Goal: Transaction & Acquisition: Purchase product/service

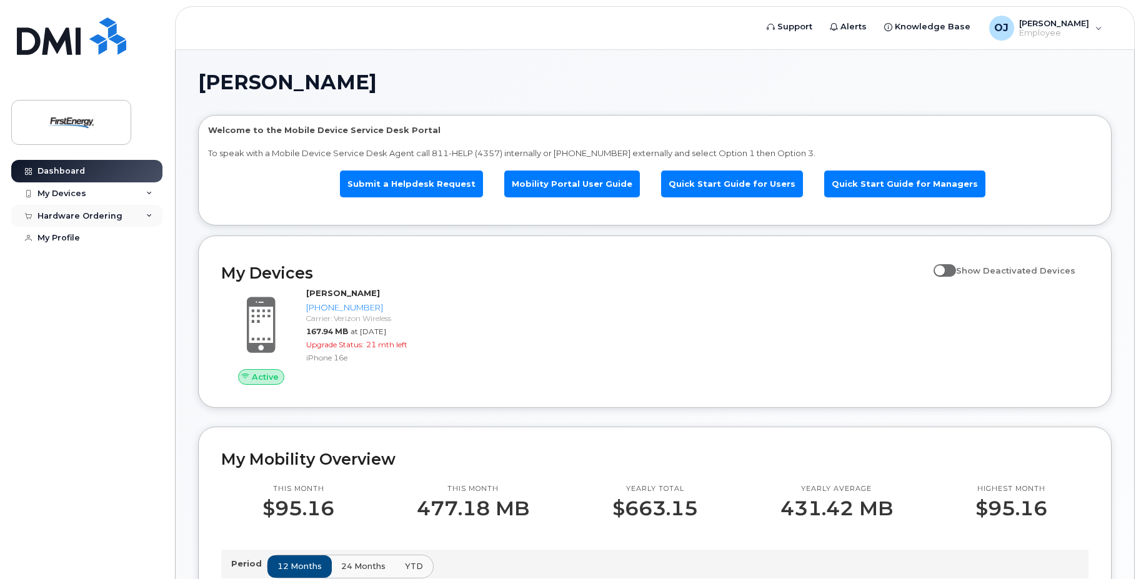
click at [112, 219] on div "Hardware Ordering" at bounding box center [79, 216] width 85 height 10
click at [94, 242] on link "My Orders" at bounding box center [97, 239] width 129 height 24
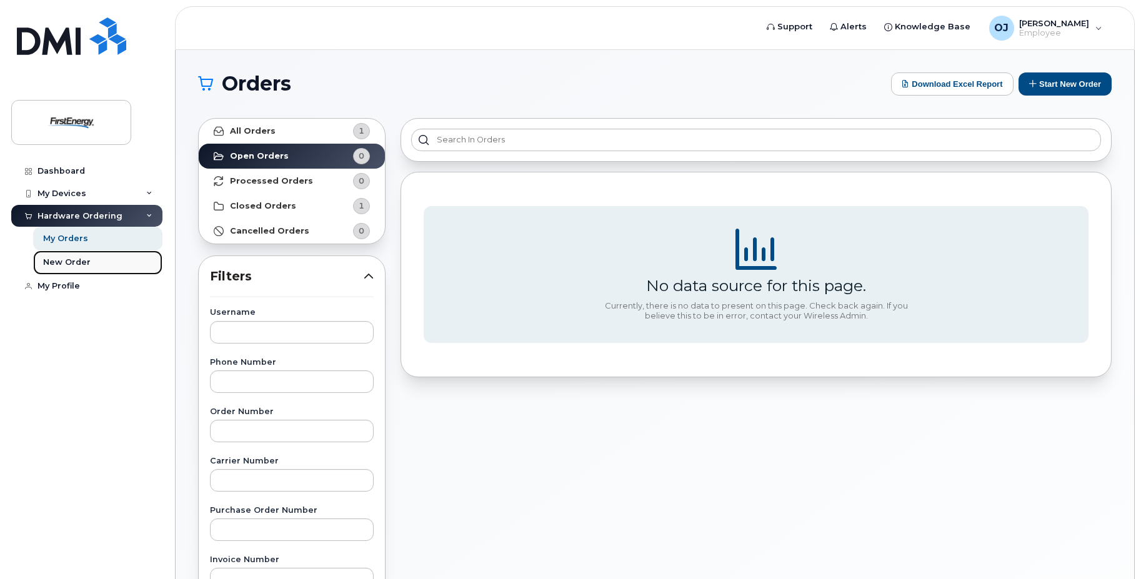
click at [112, 261] on link "New Order" at bounding box center [97, 263] width 129 height 24
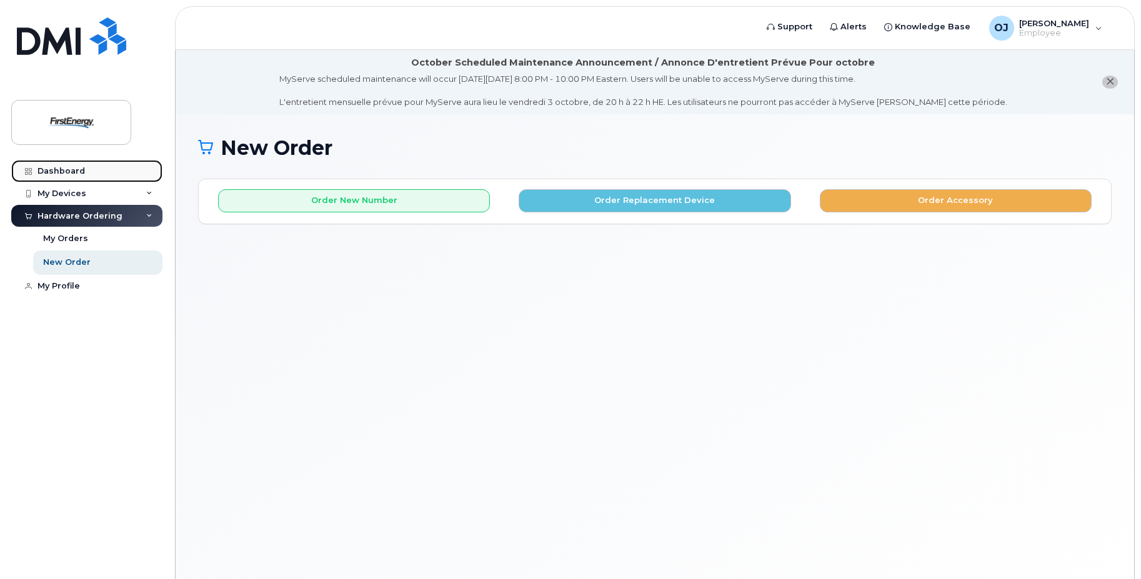
click at [105, 173] on link "Dashboard" at bounding box center [86, 171] width 151 height 22
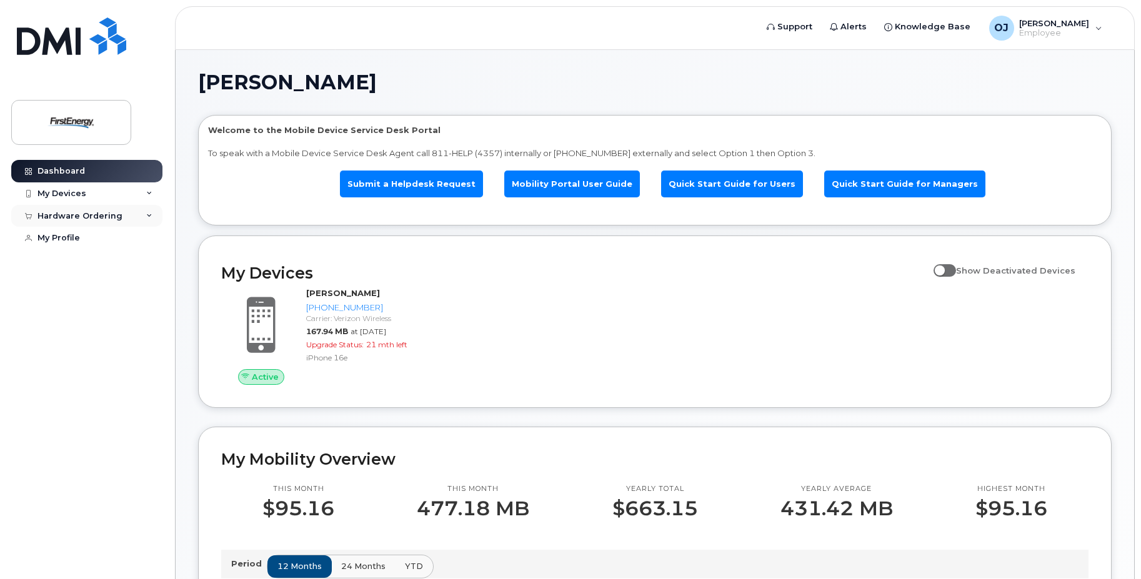
click at [150, 216] on icon at bounding box center [149, 216] width 6 height 6
click at [82, 265] on div "New Order" at bounding box center [66, 262] width 47 height 11
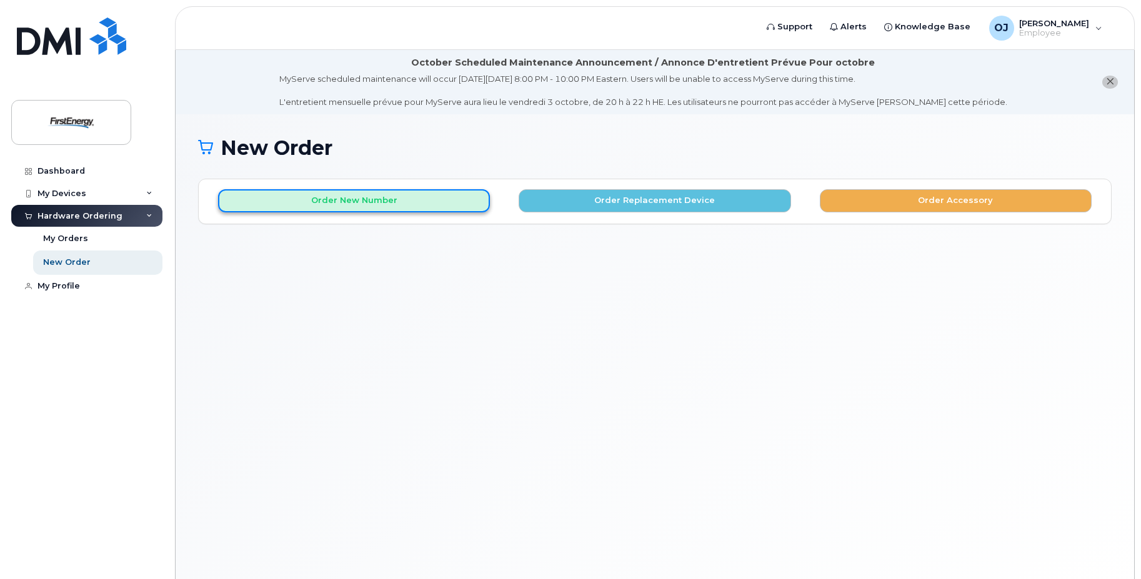
click at [370, 206] on button "Order New Number" at bounding box center [354, 200] width 272 height 23
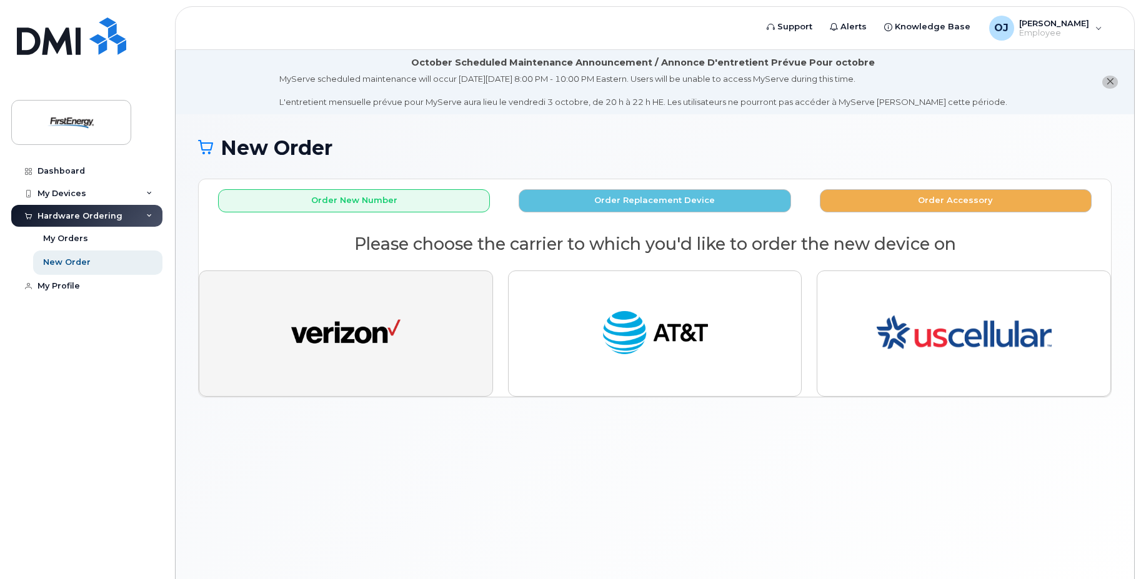
click at [362, 365] on button "button" at bounding box center [346, 334] width 294 height 126
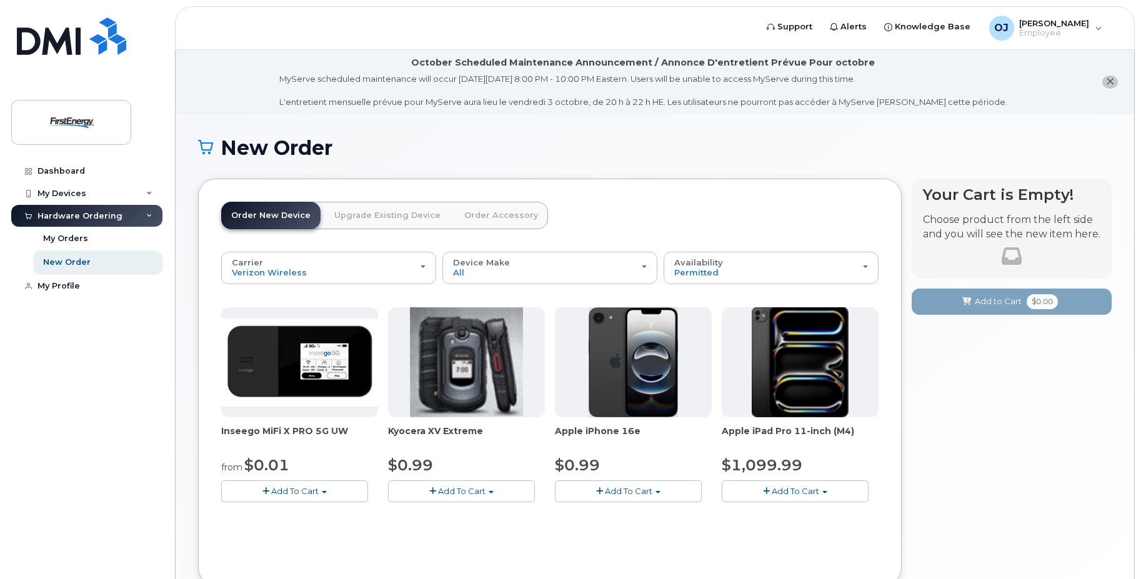
scroll to position [85, 0]
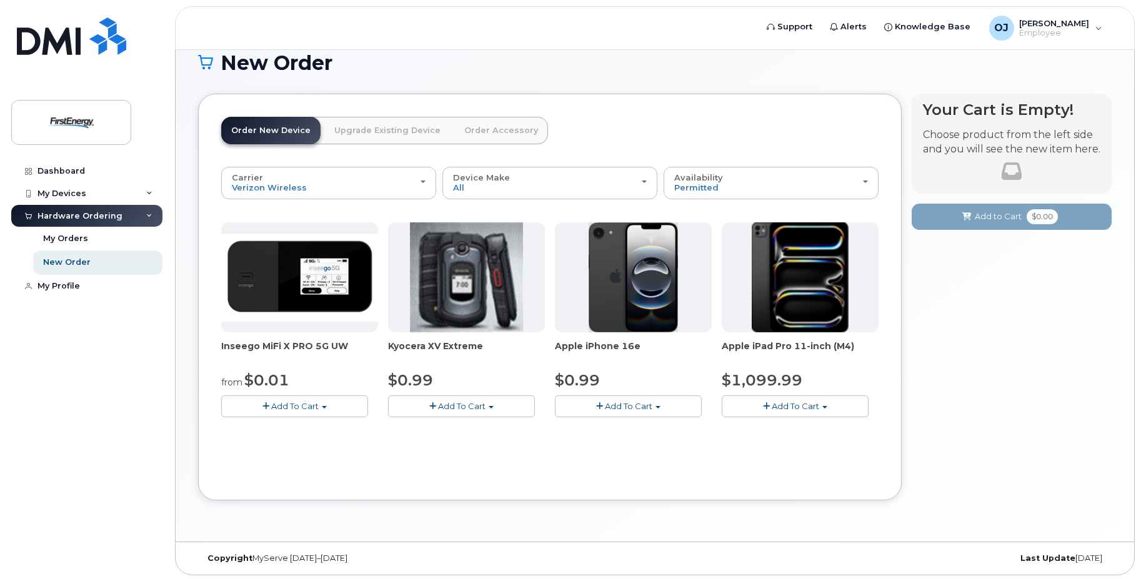
click at [825, 445] on div "Carrier Verizon Wireless AT&T Wireless US Cellular Verizon Wireless AT&T Wirele…" at bounding box center [549, 322] width 657 height 311
click at [825, 412] on button "Add To Cart" at bounding box center [795, 406] width 147 height 22
click at [776, 524] on div "New Order × Share This Order If you want to allow others to create or edit orde…" at bounding box center [655, 285] width 958 height 513
click at [777, 182] on div "Availability Permitted All" at bounding box center [771, 182] width 194 height 19
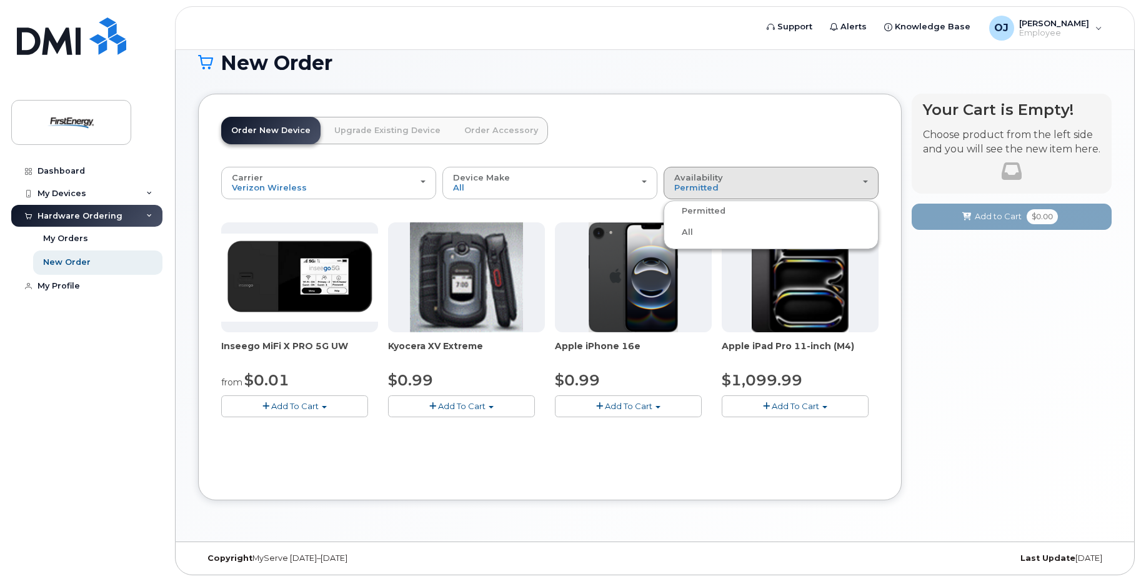
click at [703, 233] on div "All" at bounding box center [771, 232] width 209 height 15
click at [719, 183] on div "Availability Permitted All" at bounding box center [771, 182] width 194 height 19
click at [683, 232] on label "All" at bounding box center [680, 232] width 26 height 15
click at [0, 0] on input "All" at bounding box center [0, 0] width 0 height 0
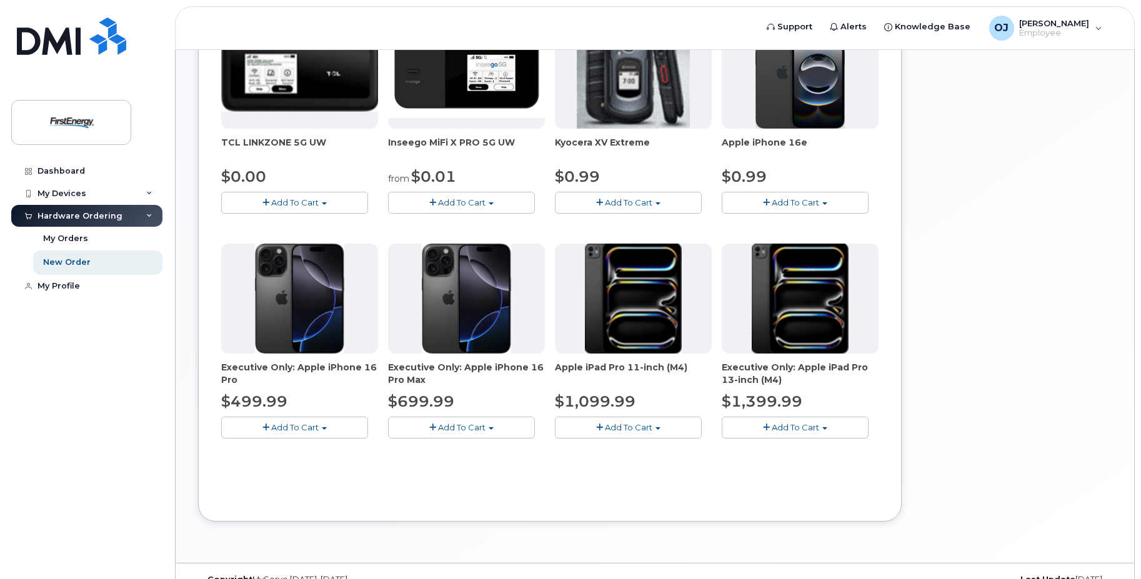
scroll to position [310, 0]
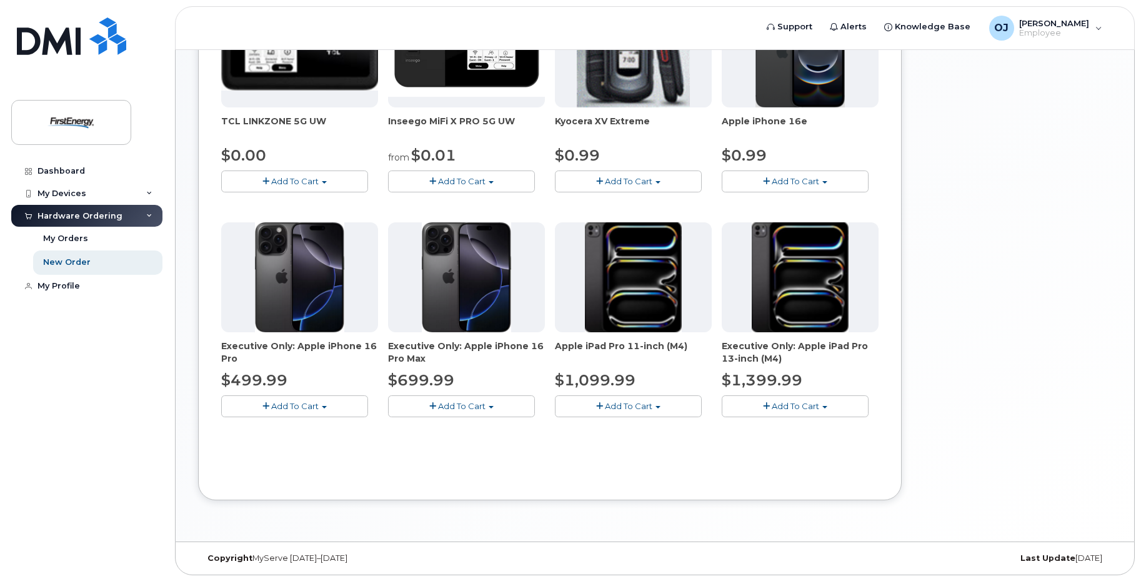
click at [625, 412] on button "Add To Cart" at bounding box center [628, 406] width 147 height 22
click at [592, 427] on link "$1099.99 - 2 Year Activation" at bounding box center [629, 430] width 142 height 16
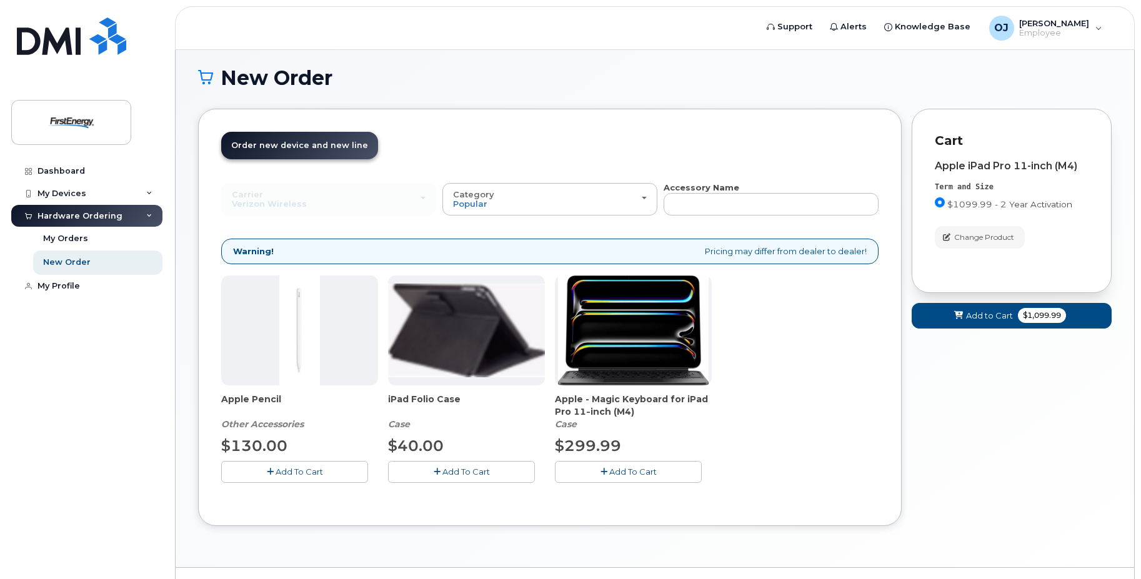
click at [815, 472] on div "Apple Pencil Other Accessories $130.00 Add To Cart iPad Folio Case Case $40.00 …" at bounding box center [549, 389] width 657 height 227
click at [818, 495] on div "Apple Pencil Other Accessories $130.00 Add To Cart iPad Folio Case Case $40.00 …" at bounding box center [549, 389] width 657 height 227
click at [803, 497] on div "Apple Pencil Other Accessories $130.00 Add To Cart iPad Folio Case Case $40.00 …" at bounding box center [549, 389] width 657 height 227
click at [287, 475] on span "Add To Cart" at bounding box center [299, 472] width 47 height 10
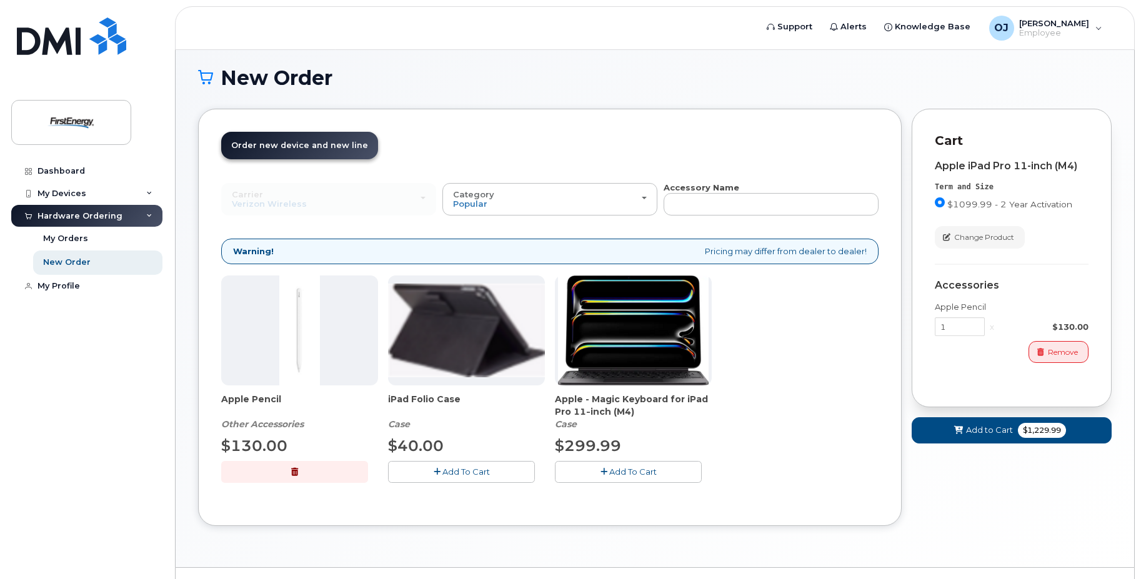
click at [611, 472] on span "Add To Cart" at bounding box center [632, 472] width 47 height 10
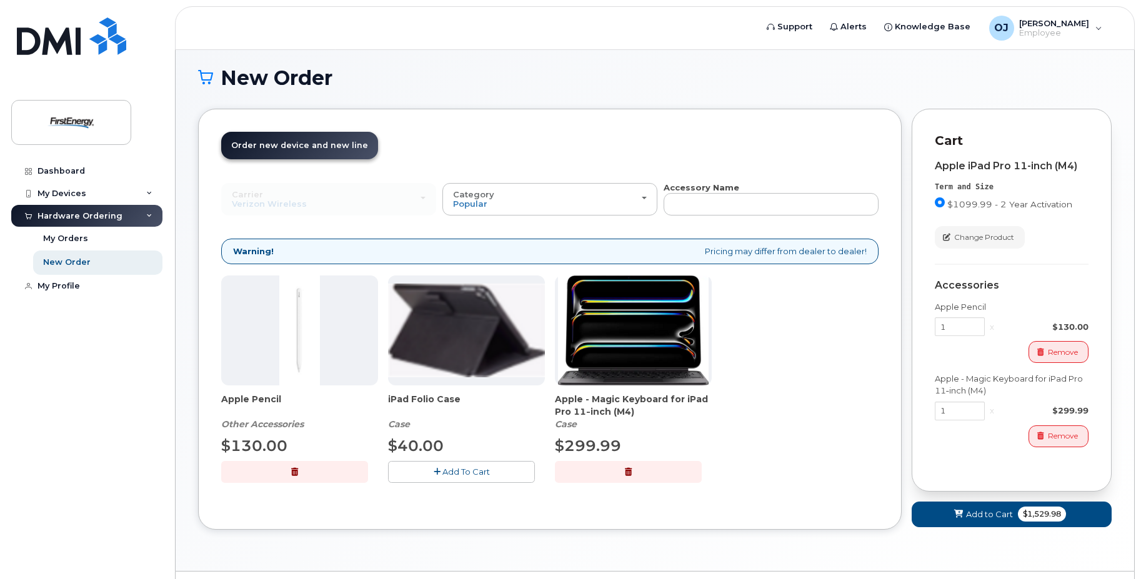
click at [810, 485] on div "Apple Pencil Other Accessories $130.00 Add To Cart iPad Folio Case Case $40.00 …" at bounding box center [549, 389] width 657 height 227
click at [811, 493] on div "Apple Pencil Other Accessories $130.00 Add To Cart iPad Folio Case Case $40.00 …" at bounding box center [549, 389] width 657 height 227
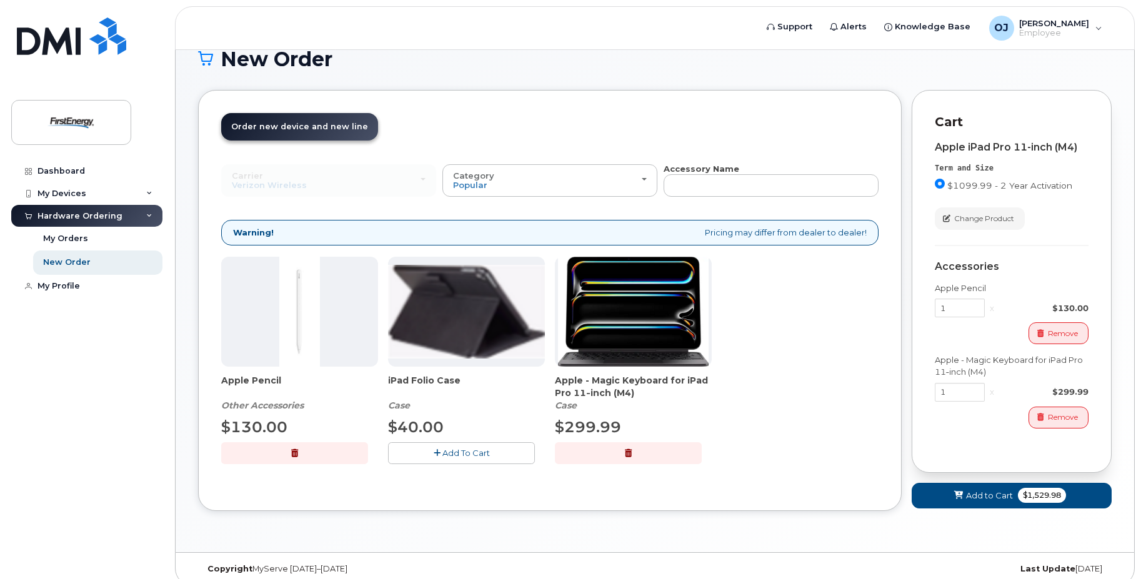
scroll to position [99, 0]
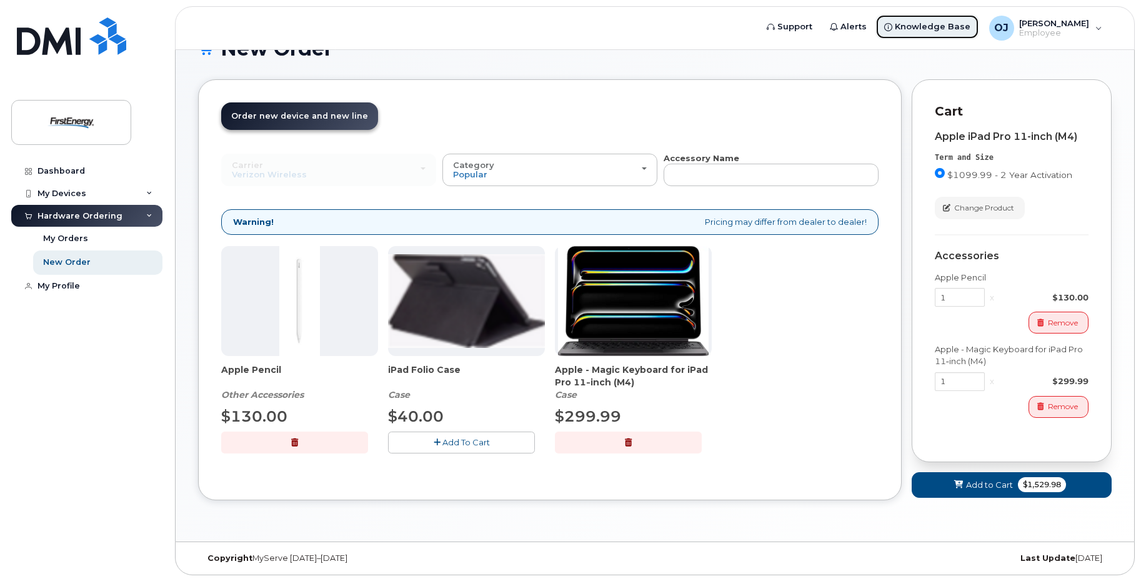
click at [917, 24] on span "Knowledge Base" at bounding box center [933, 27] width 76 height 12
click at [815, 490] on div "Order New Device Upgrade Existing Device Order Accessory Order new device and n…" at bounding box center [549, 290] width 703 height 422
click at [957, 482] on icon at bounding box center [958, 485] width 9 height 8
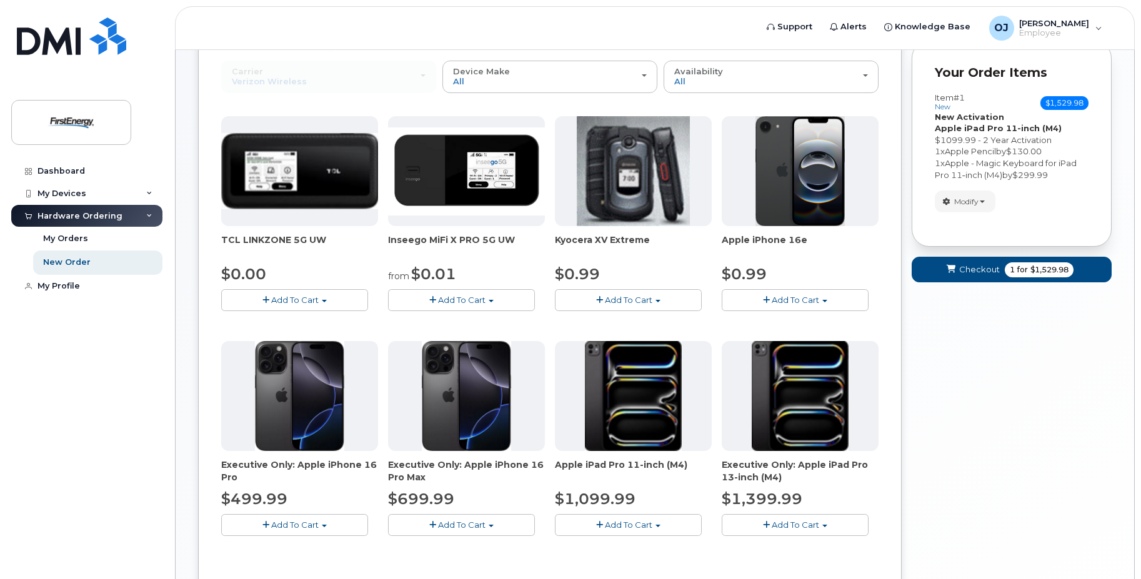
scroll to position [310, 0]
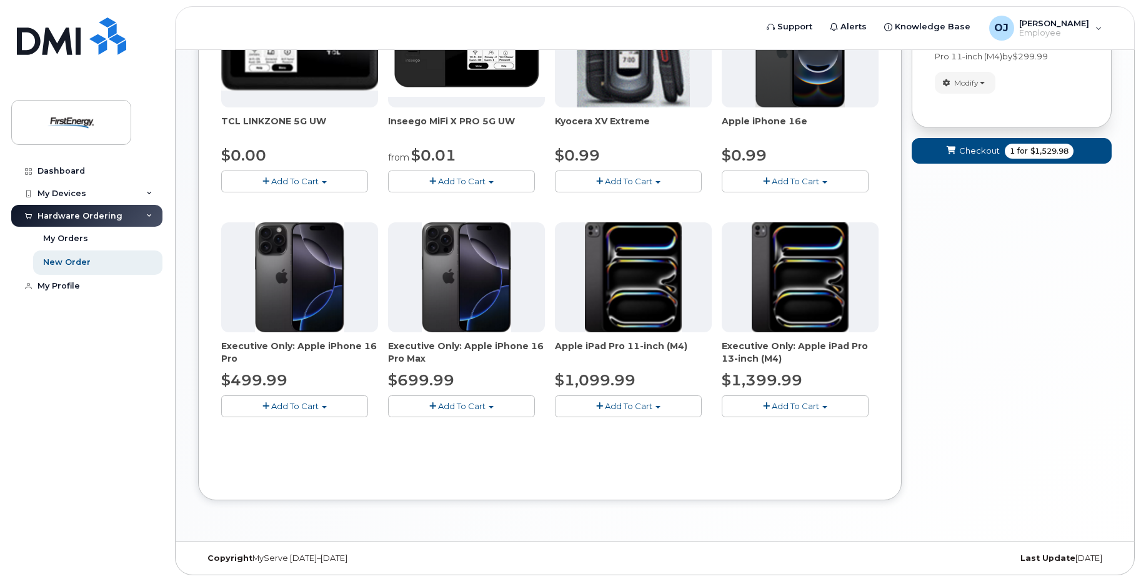
click at [1091, 417] on div "Your Cart is Empty! Choose product from the left side and you will see the new …" at bounding box center [1012, 194] width 200 height 651
click at [851, 548] on div "Copyright MyServe 2011–2025 Last Update 4 days ago" at bounding box center [655, 558] width 958 height 32
drag, startPoint x: 1015, startPoint y: 306, endPoint x: 976, endPoint y: 213, distance: 100.2
click at [1015, 305] on div "Your Cart is Empty! Choose product from the left side and you will see the new …" at bounding box center [1012, 194] width 200 height 651
click at [1090, 467] on div "Your Cart is Empty! Choose product from the left side and you will see the new …" at bounding box center [1012, 194] width 200 height 651
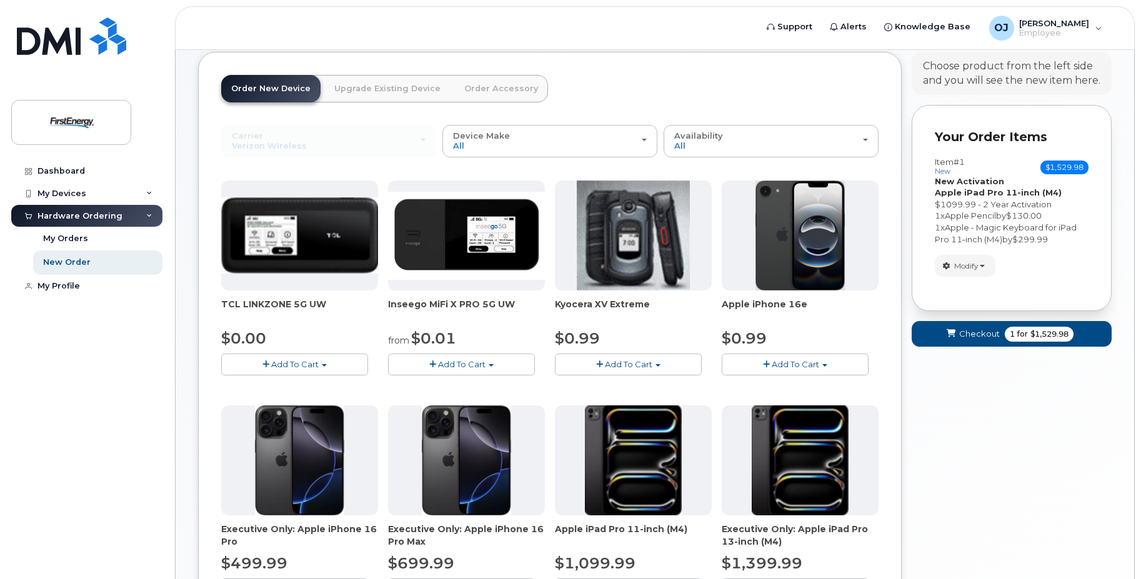
scroll to position [0, 0]
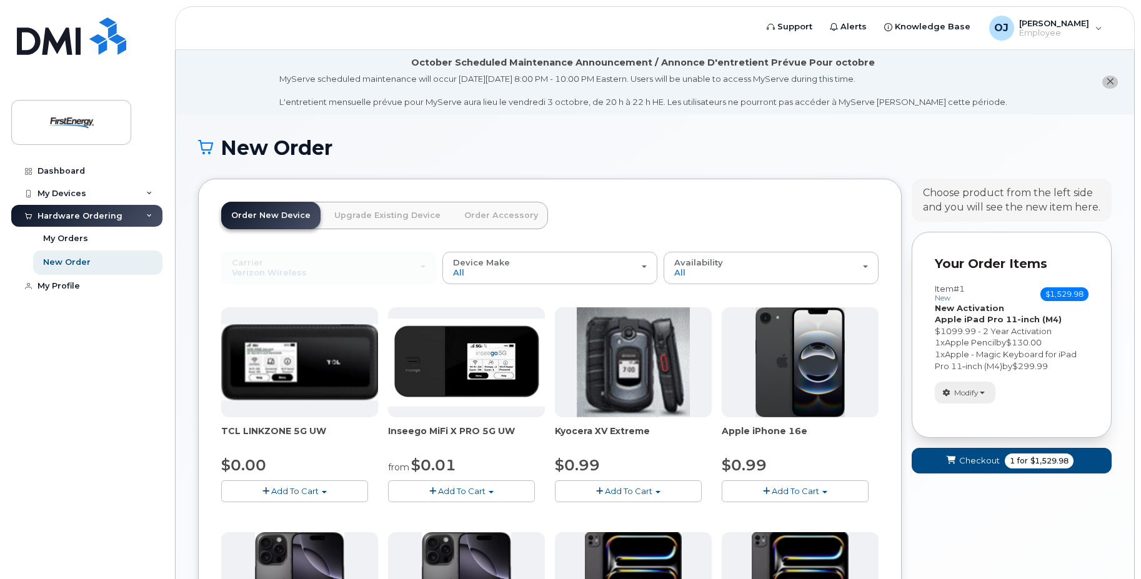
click at [978, 390] on span "Modify" at bounding box center [966, 392] width 24 height 11
click at [977, 463] on span "Checkout" at bounding box center [979, 461] width 41 height 12
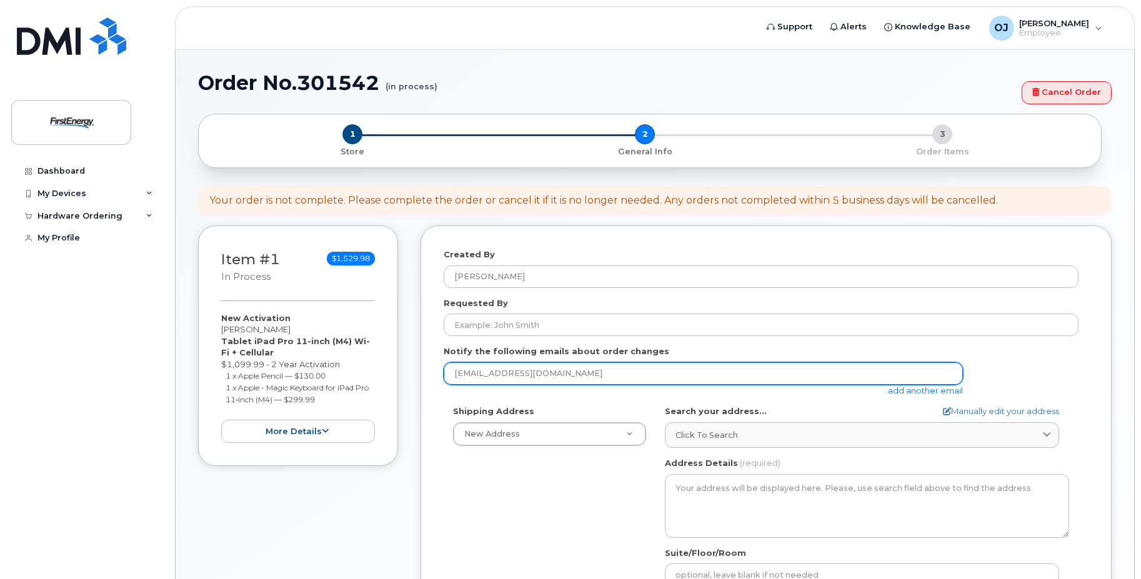
scroll to position [62, 0]
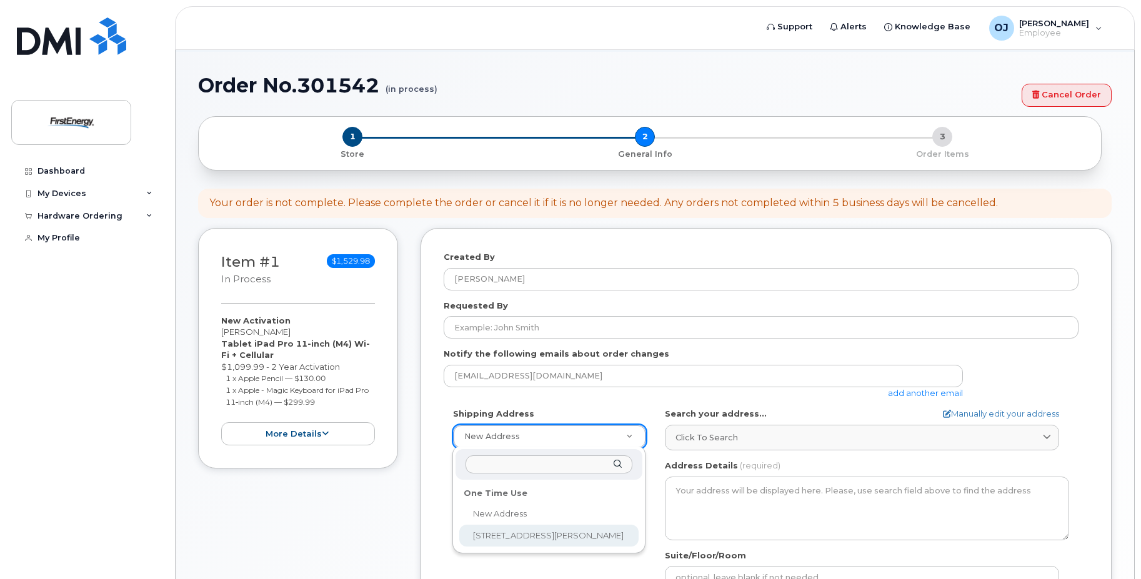
select select "3937 Dunbar St"
type textarea "3937 Dunbar St YOUNGSTOWN OH 44515-4640 UNITED STATES"
type input "James OBrien"
type input "3306035877"
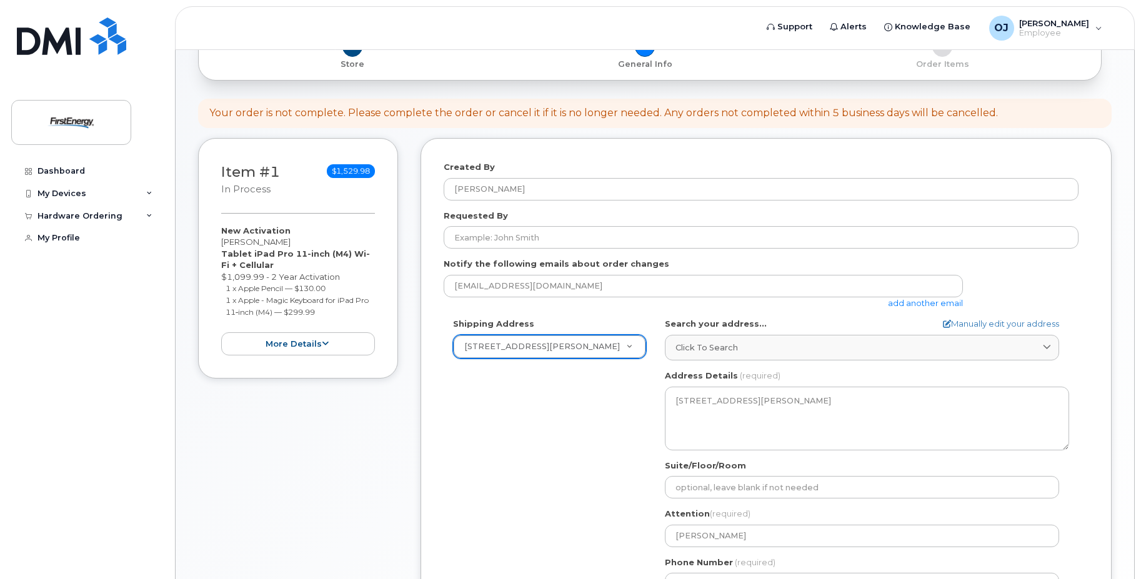
scroll to position [187, 0]
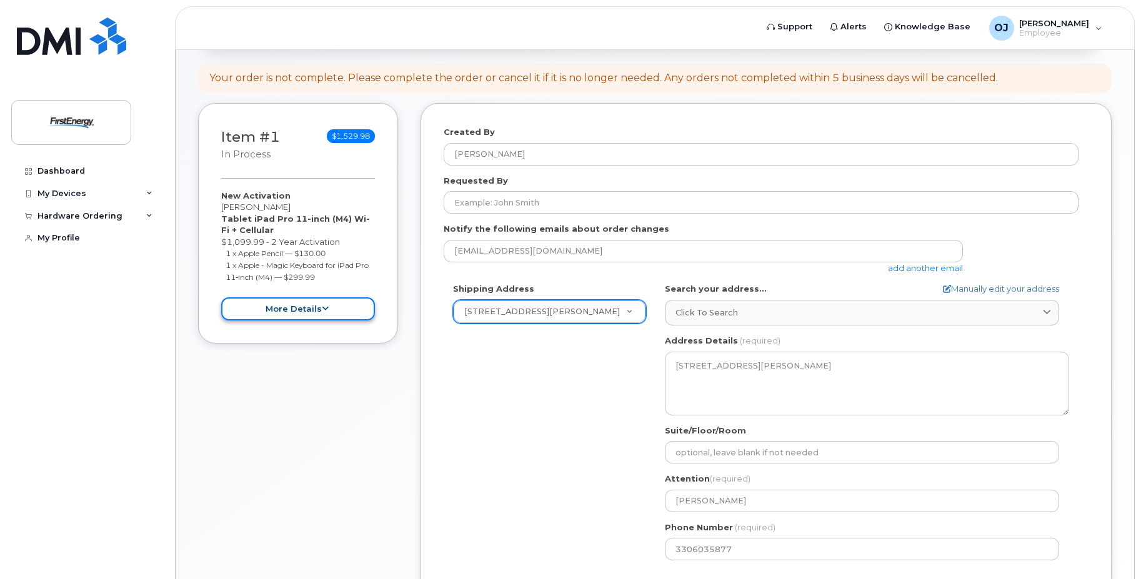
click at [325, 311] on icon at bounding box center [325, 309] width 7 height 8
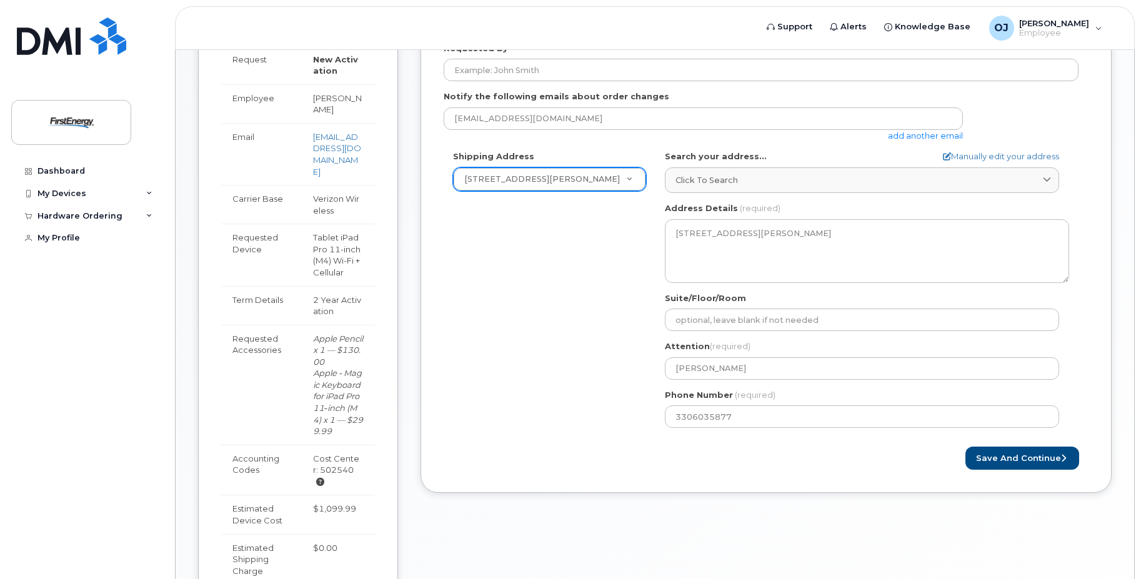
scroll to position [498, 0]
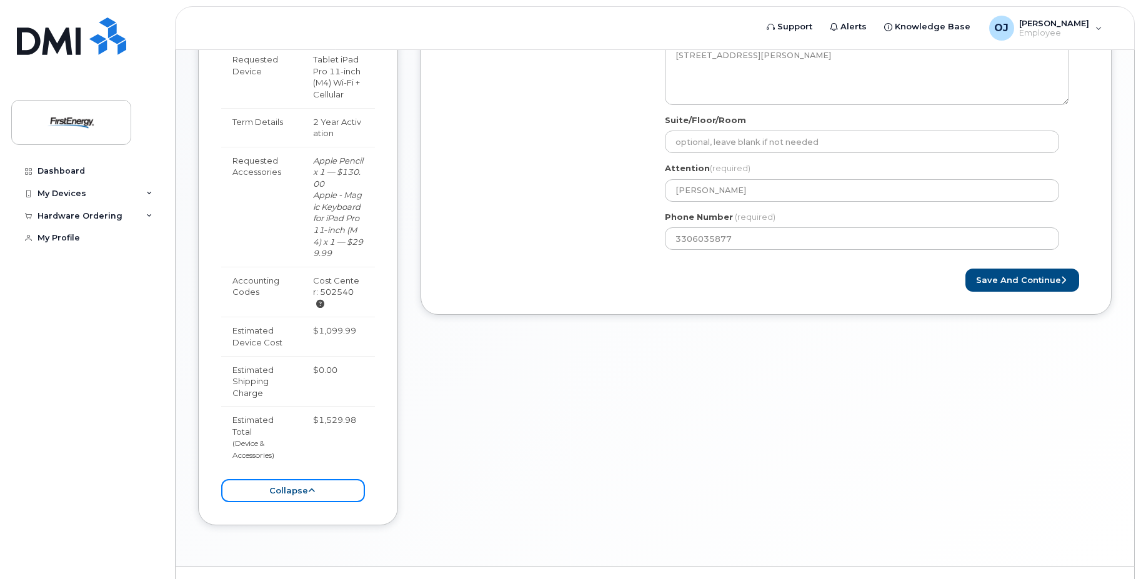
drag, startPoint x: 331, startPoint y: 465, endPoint x: 344, endPoint y: 462, distance: 12.9
click at [331, 479] on button "collapse" at bounding box center [293, 490] width 144 height 23
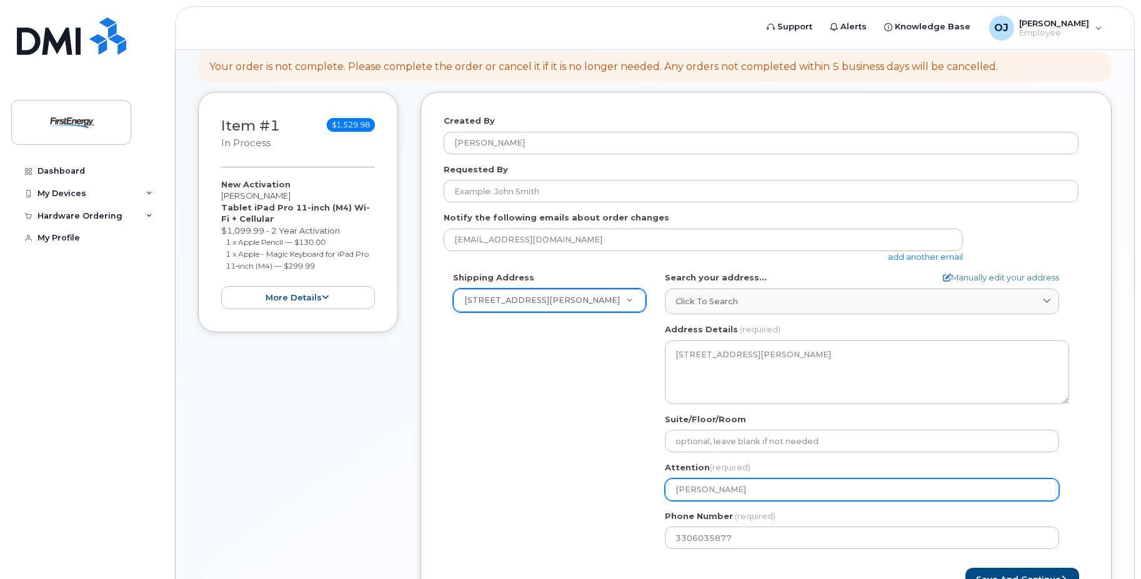
scroll to position [250, 0]
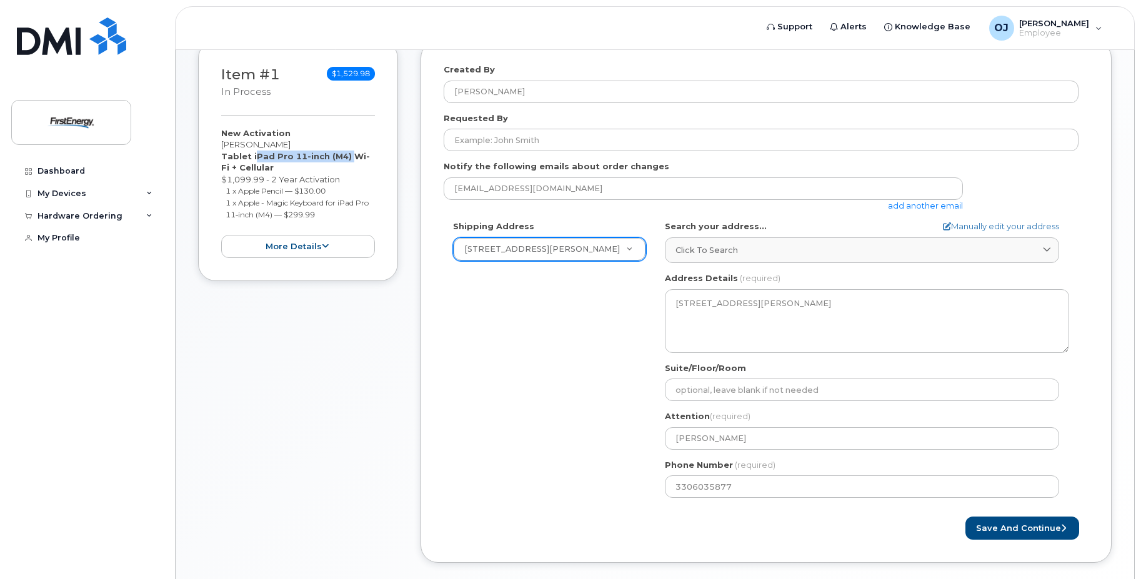
drag, startPoint x: 251, startPoint y: 156, endPoint x: 342, endPoint y: 160, distance: 91.9
click at [342, 160] on div "New Activation James R OBrien Tablet iPad Pro 11-inch (M4) Wi-Fi + Cellular $1,…" at bounding box center [298, 192] width 154 height 131
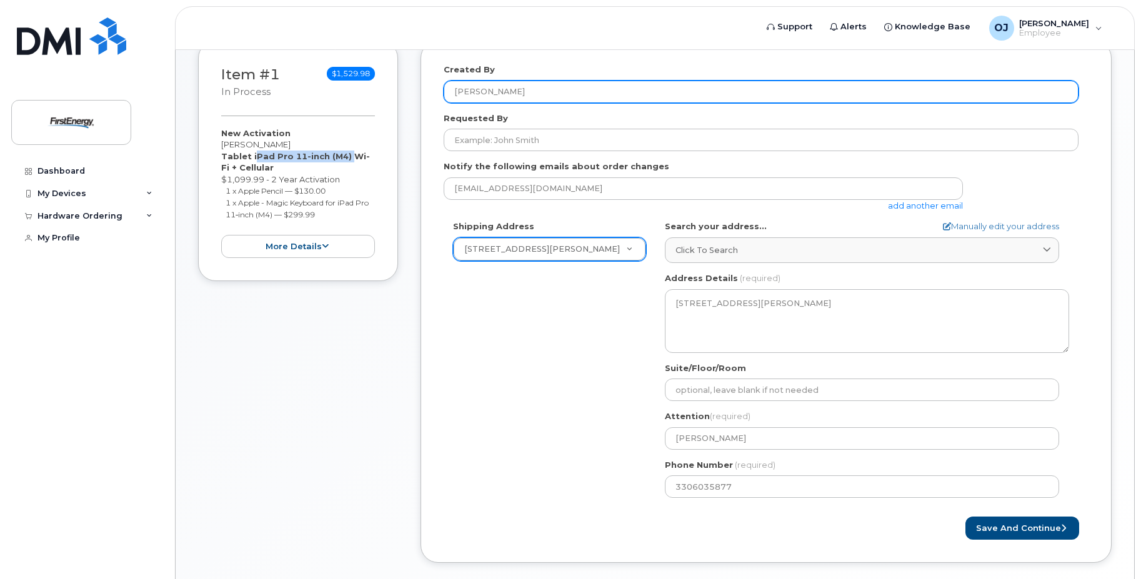
copy strong "iPad Pro 11-inch (M4)"
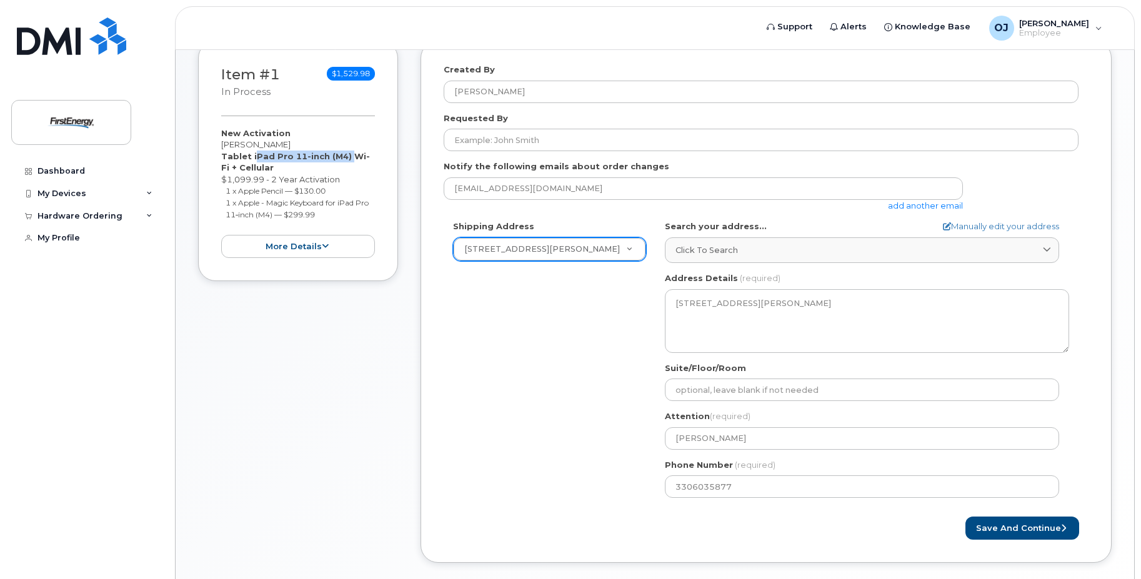
scroll to position [187, 0]
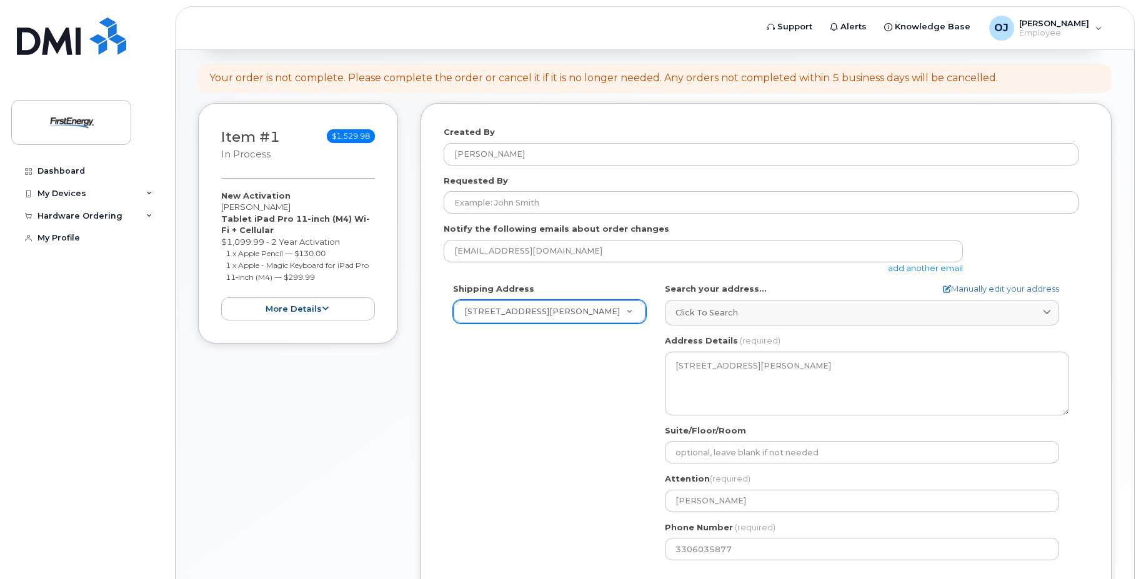
click at [1091, 359] on div "Created By OBrien, James R Requested By Notify the following emails about order…" at bounding box center [765, 364] width 691 height 522
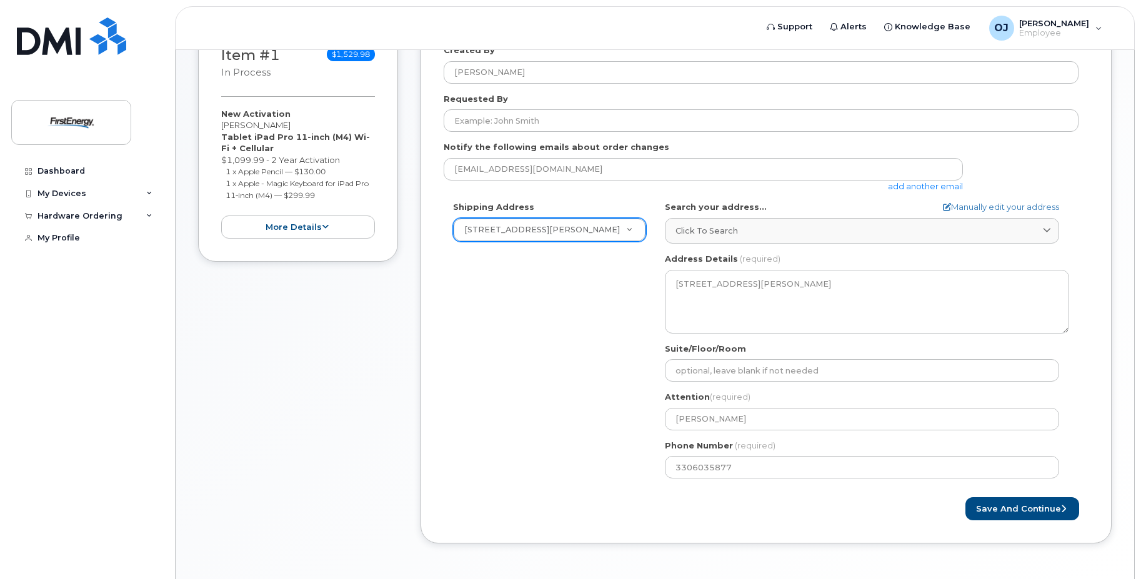
scroll to position [250, 0]
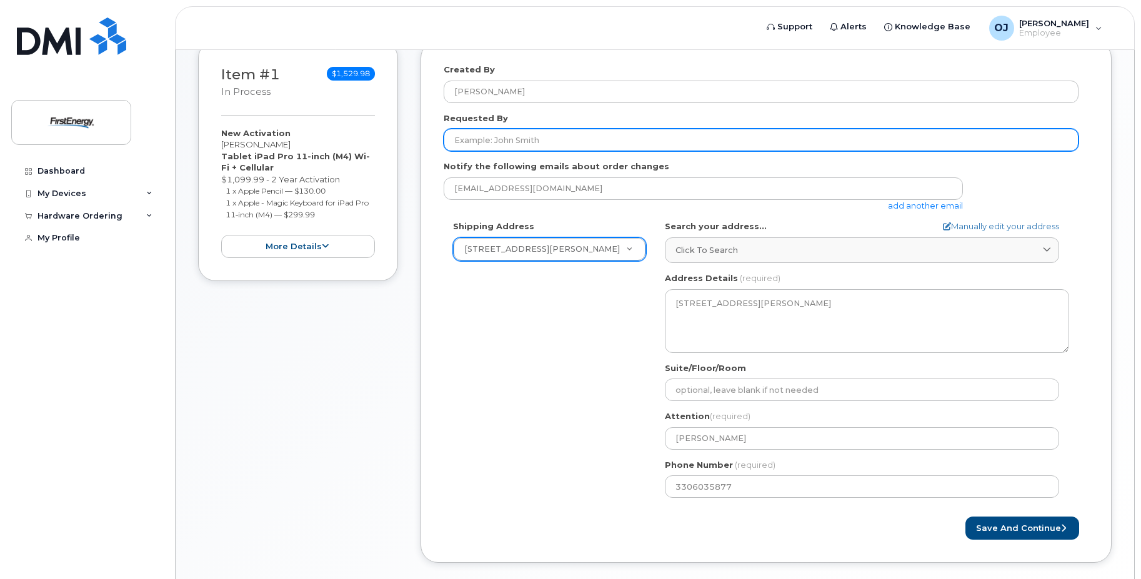
click at [520, 139] on input "Requested By" at bounding box center [761, 140] width 635 height 22
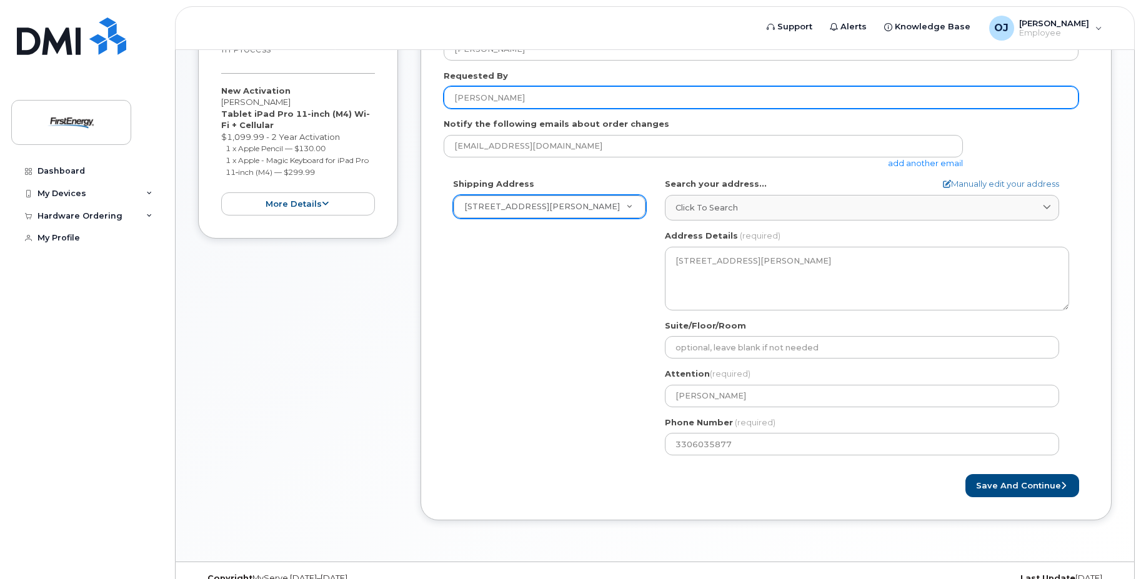
scroll to position [312, 0]
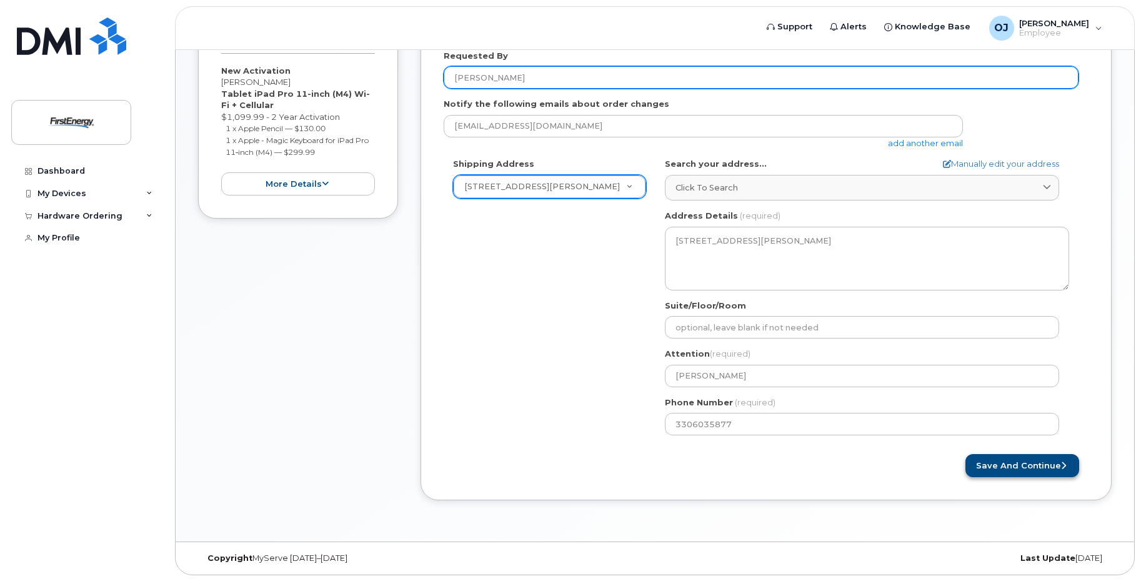
type input "[PERSON_NAME]"
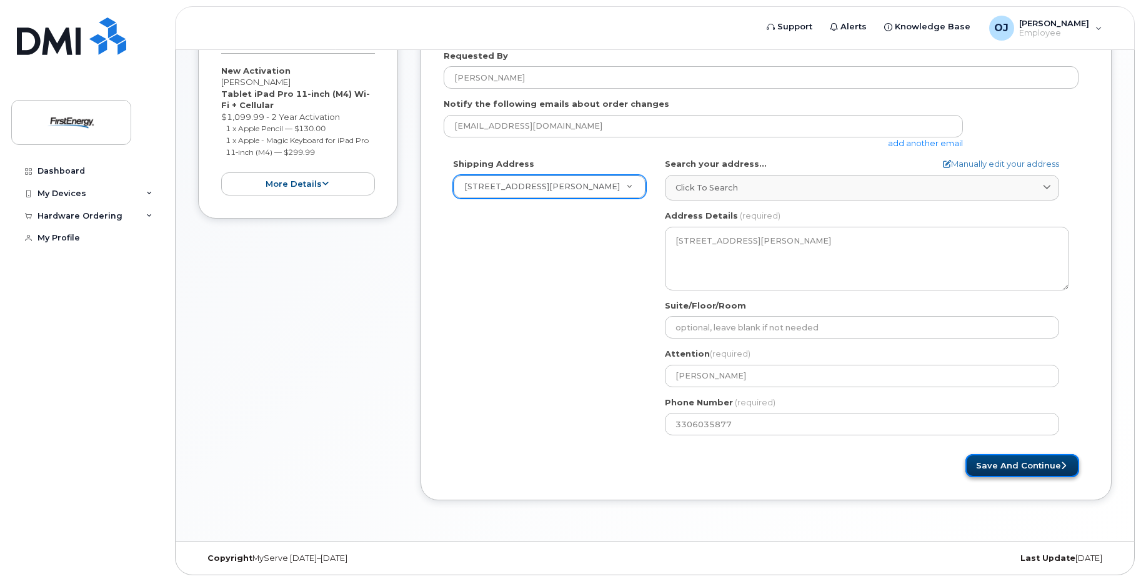
click at [1028, 460] on button "Save and Continue" at bounding box center [1022, 465] width 114 height 23
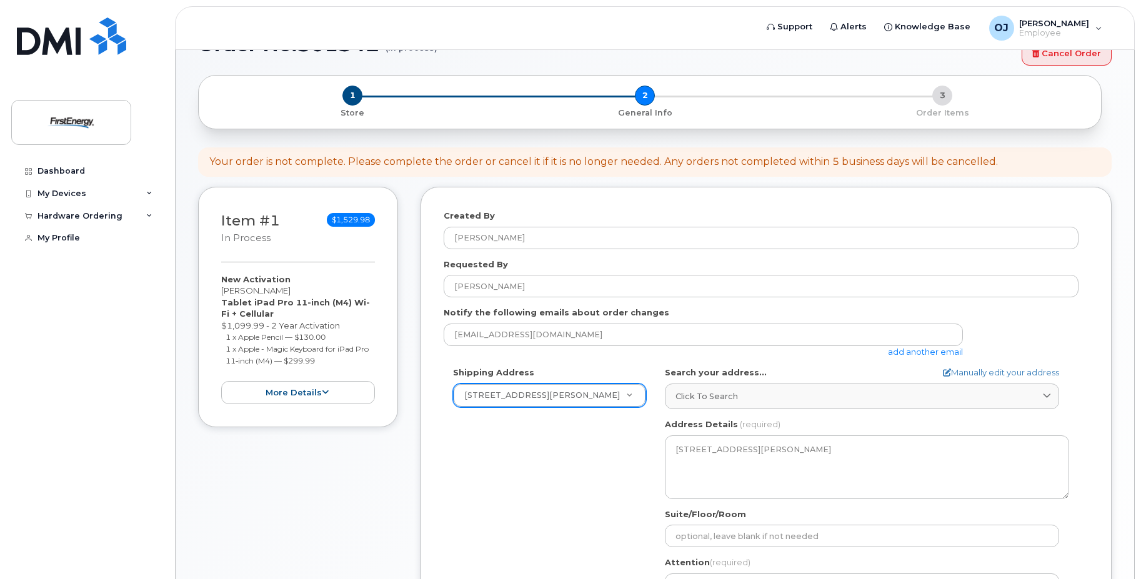
scroll to position [0, 0]
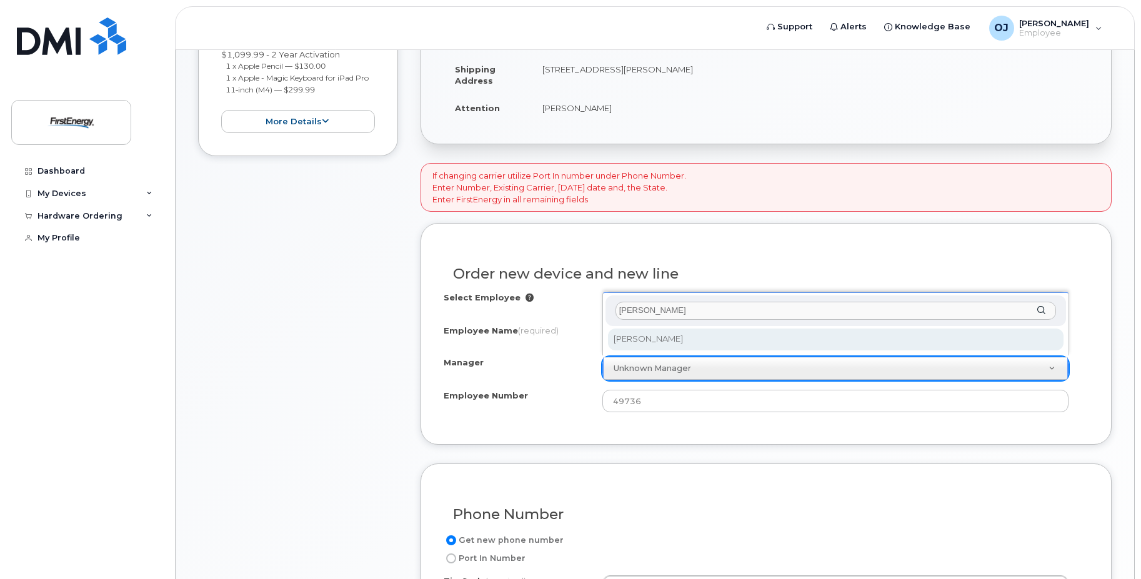
type input "rettger"
select select "2078059"
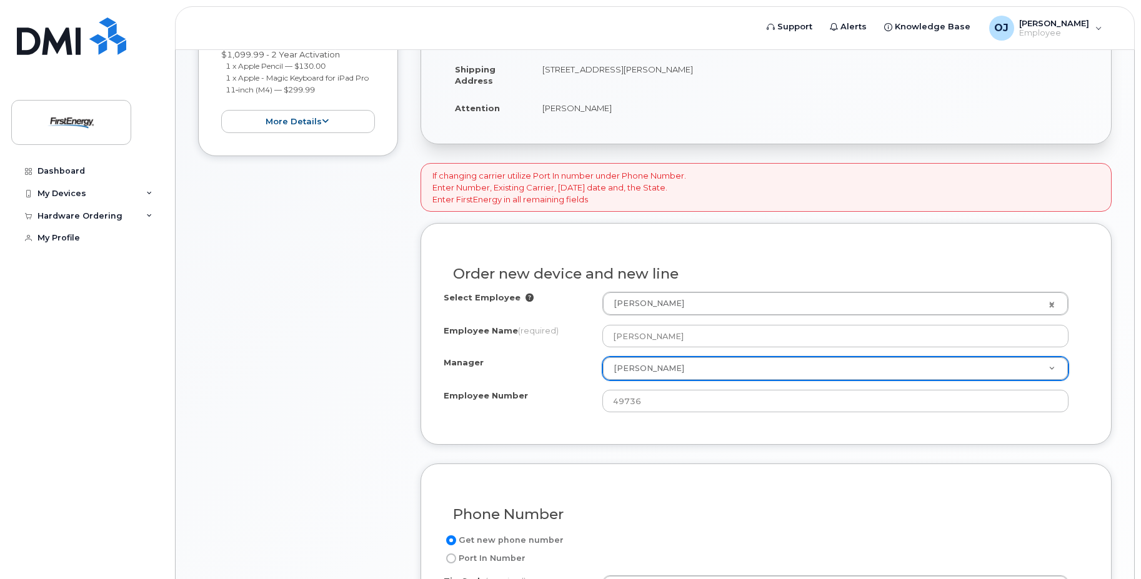
click at [556, 415] on div "Select Employee James R OBrien 2075693 Employee Name (required) James R OBrien …" at bounding box center [766, 357] width 645 height 130
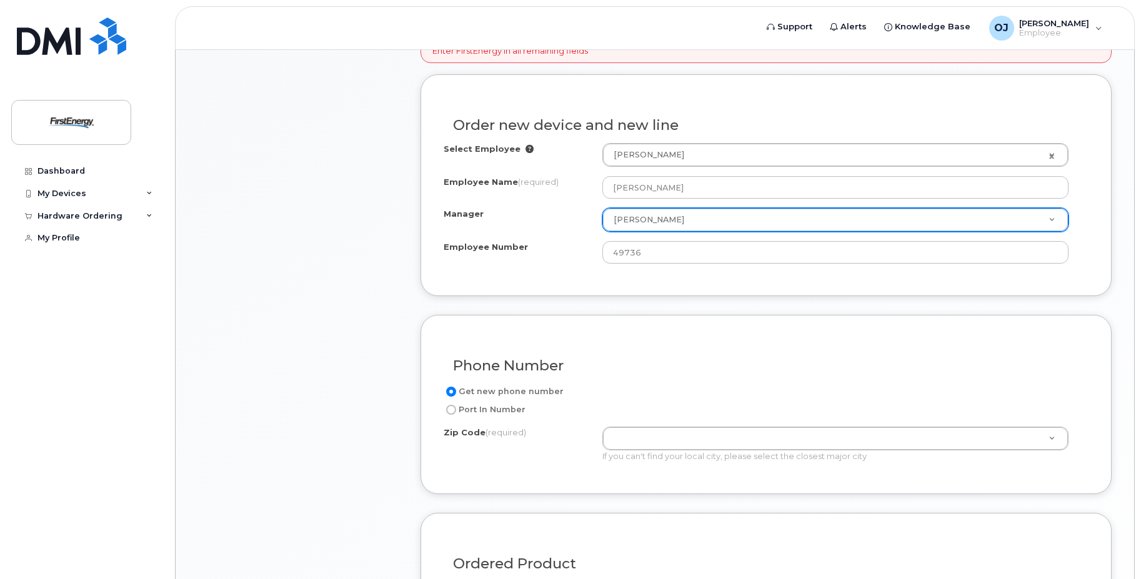
scroll to position [562, 0]
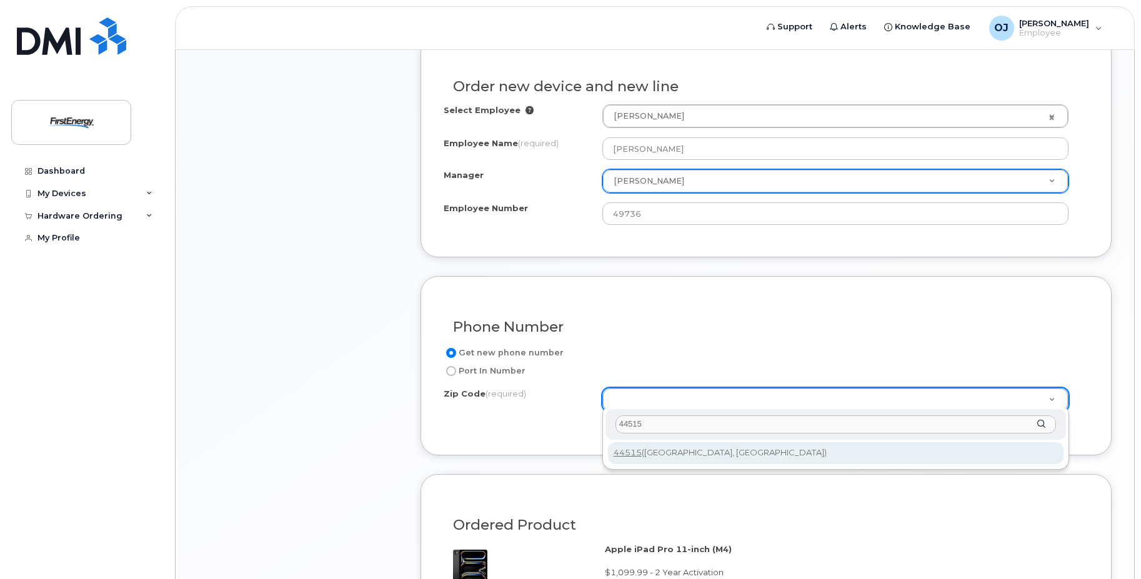
type input "44515"
type input "44515 (Youngstown, OH)"
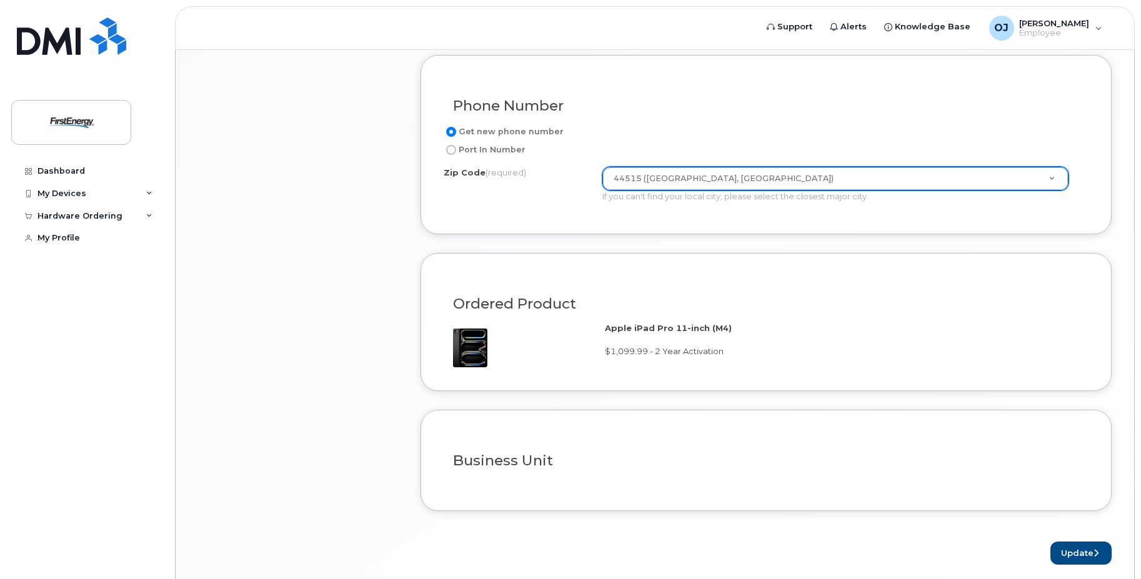
scroll to position [825, 0]
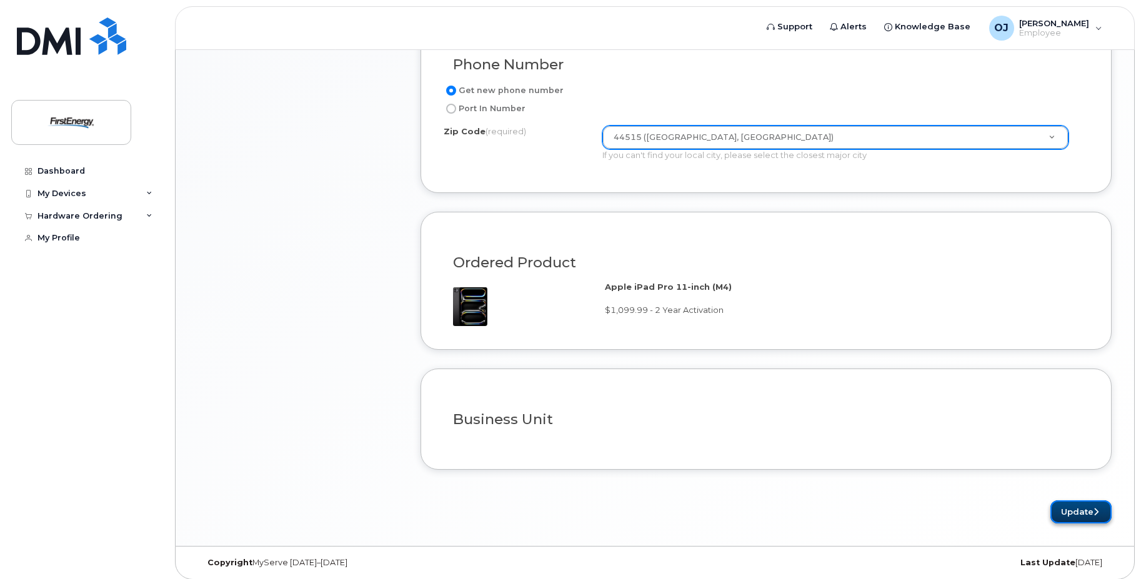
click at [1083, 507] on button "Update" at bounding box center [1080, 511] width 61 height 23
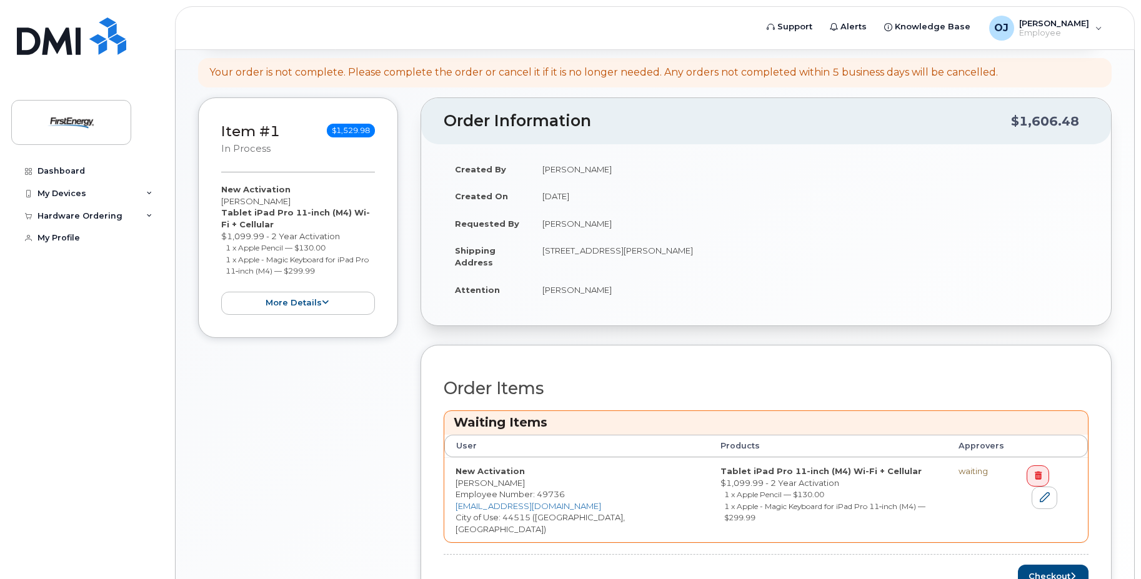
scroll to position [343, 0]
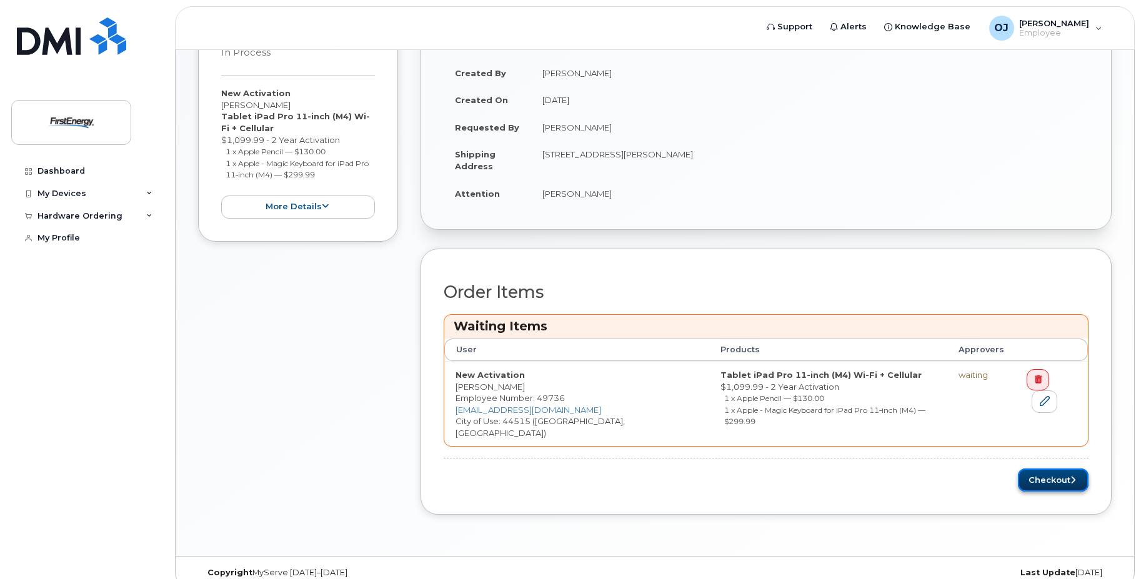
click at [1045, 469] on button "Checkout" at bounding box center [1053, 480] width 71 height 23
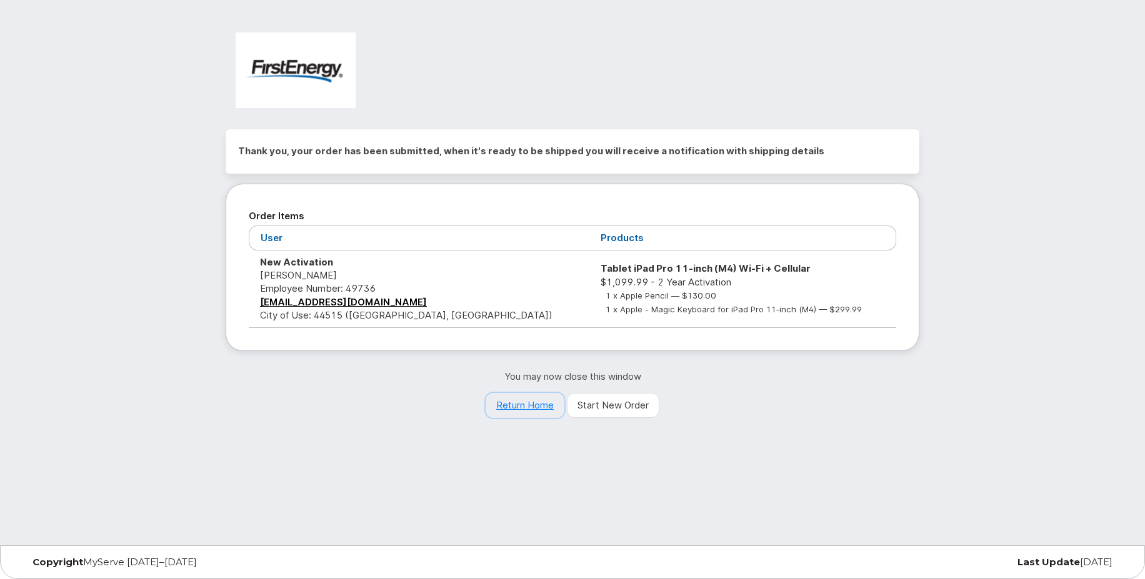
click at [519, 405] on link "Return Home" at bounding box center [524, 405] width 79 height 25
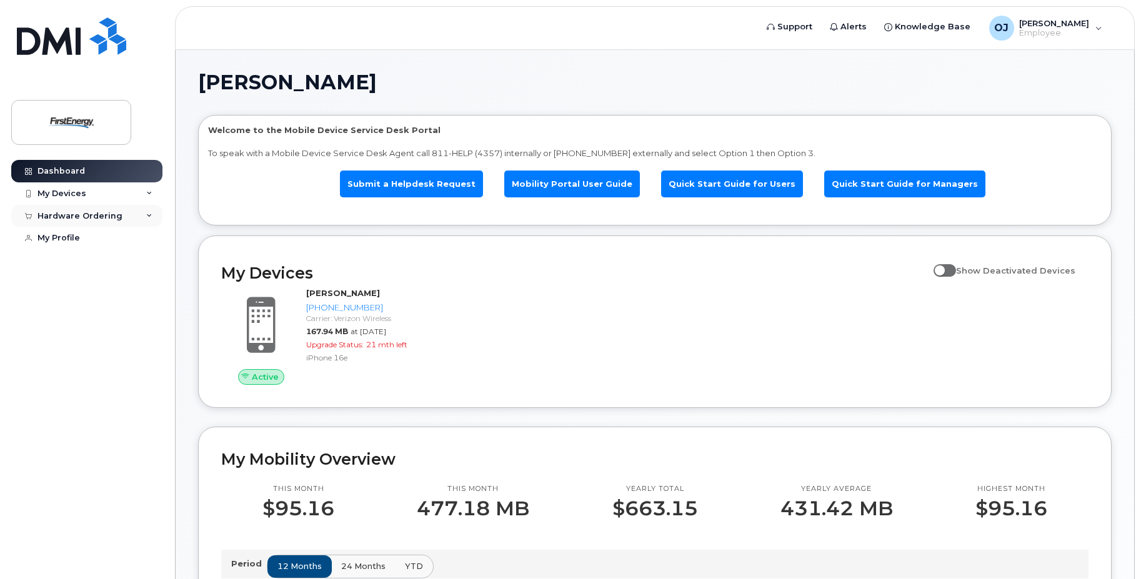
click at [96, 218] on div "Hardware Ordering" at bounding box center [79, 216] width 85 height 10
click at [89, 241] on link "My Orders" at bounding box center [97, 239] width 129 height 24
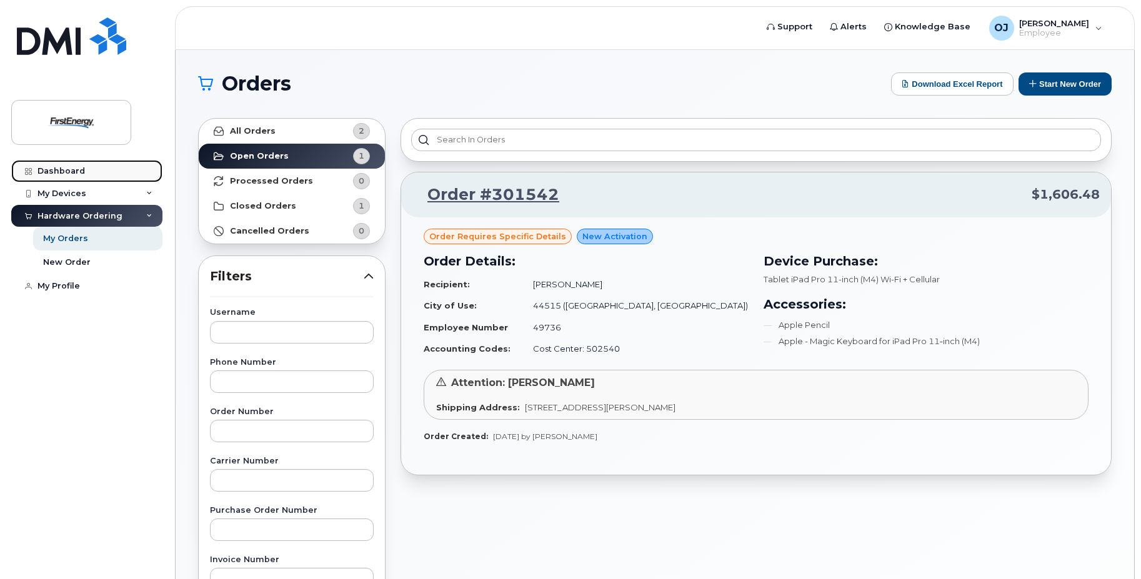
click at [55, 167] on div "Dashboard" at bounding box center [60, 171] width 47 height 10
